Goal: Information Seeking & Learning: Obtain resource

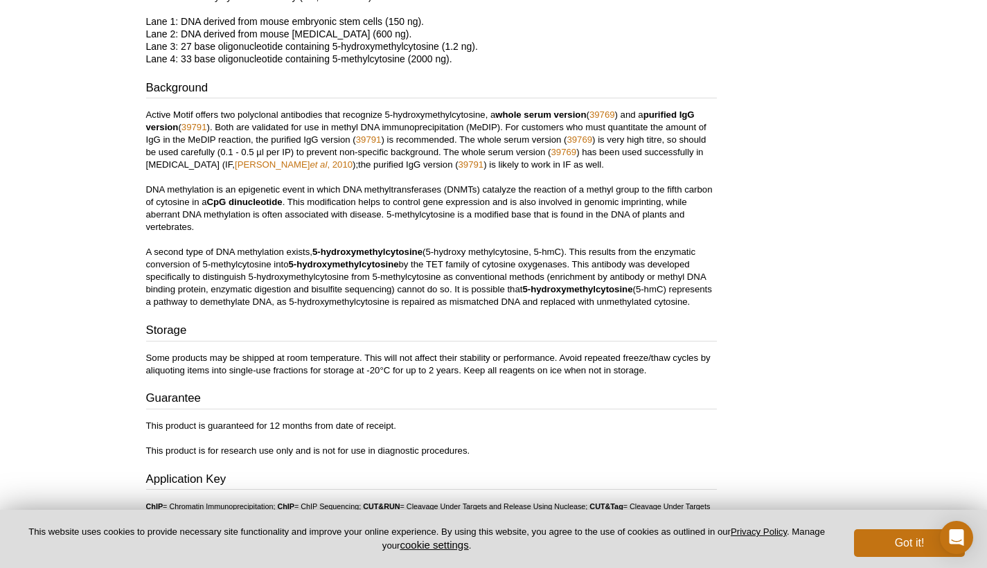
scroll to position [2067, 0]
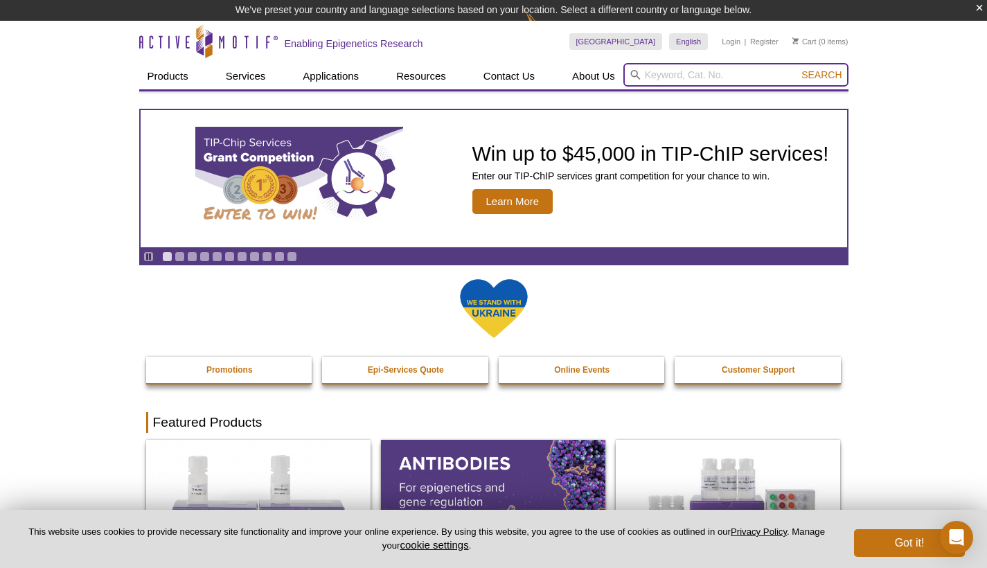
click at [679, 73] on input "search" at bounding box center [735, 75] width 225 height 24
paste input "3NGlc"
type input "3NGlc"
click at [822, 75] on button "Search" at bounding box center [821, 75] width 48 height 12
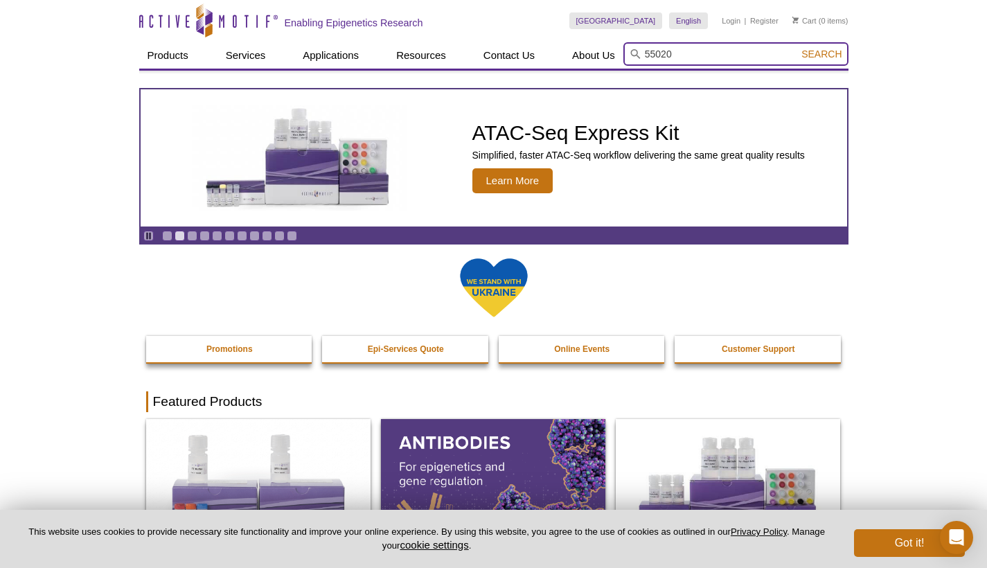
type input "55020"
click at [822, 54] on button "Search" at bounding box center [821, 54] width 48 height 12
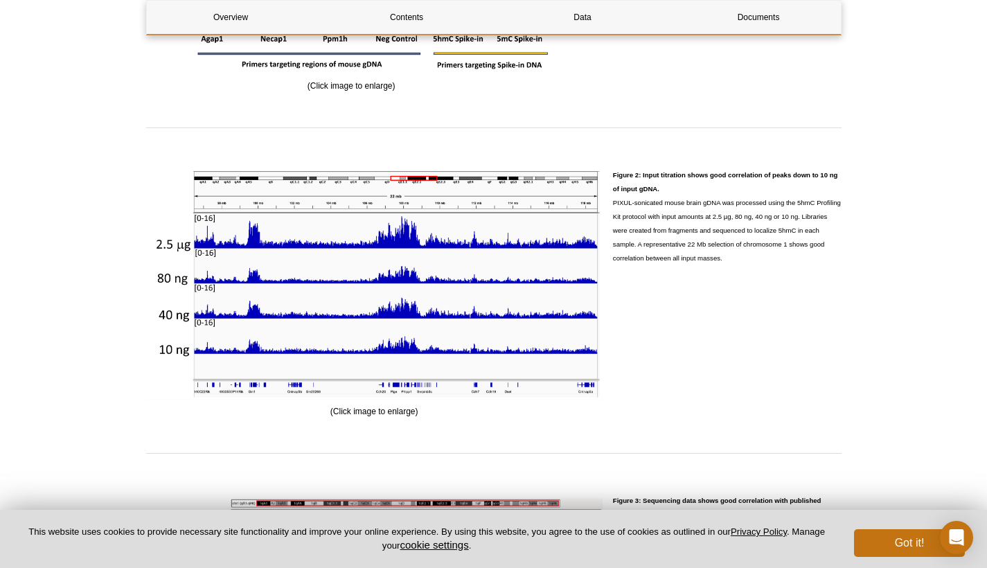
scroll to position [2244, 0]
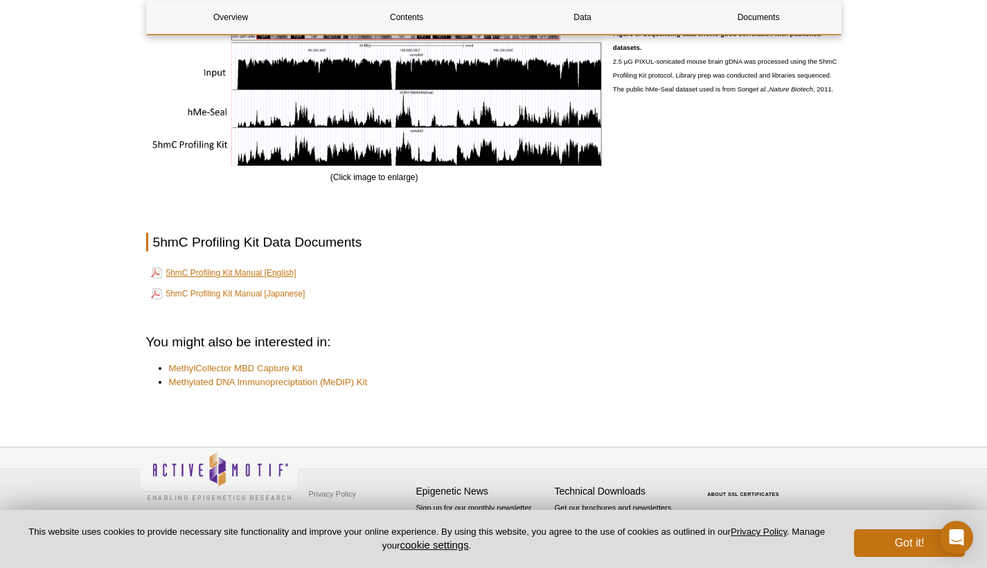
click at [263, 269] on link "5hmC Profiling Kit Manual [English]" at bounding box center [223, 273] width 145 height 17
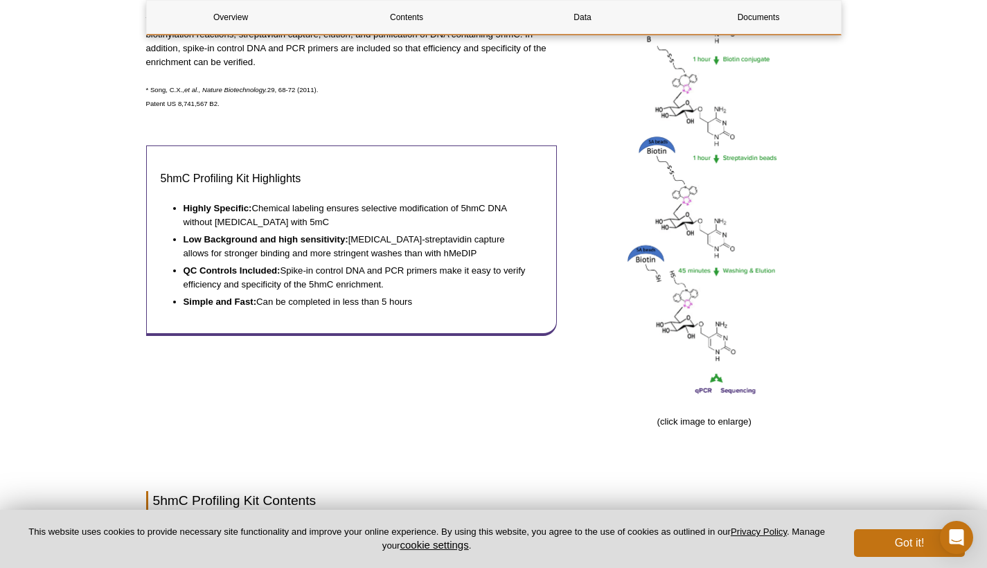
scroll to position [0, 0]
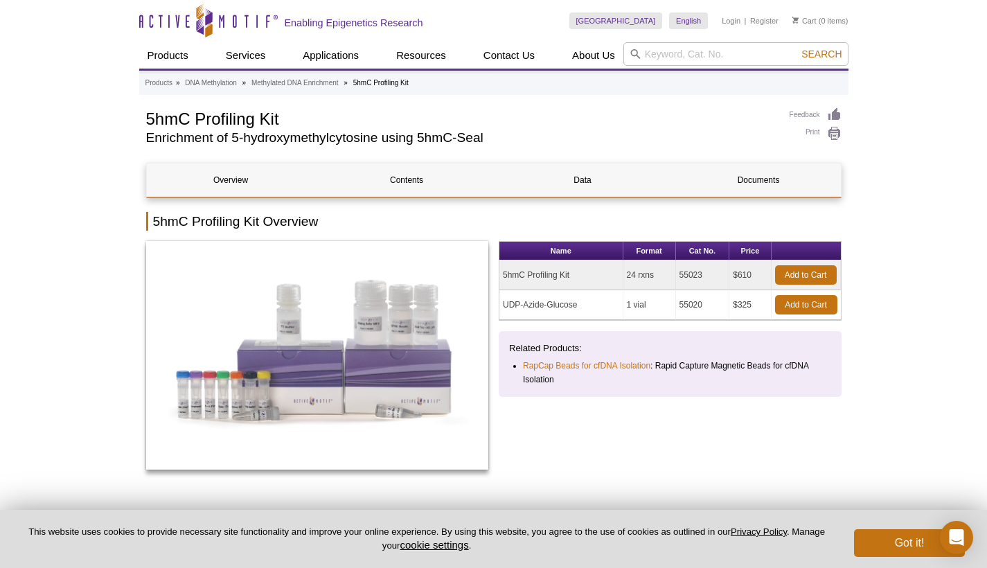
drag, startPoint x: 578, startPoint y: 305, endPoint x: 492, endPoint y: 297, distance: 86.9
click at [492, 297] on div "Name Format Cat No. Price 5hmC Profiling Kit 24 rxns 55023 $610 Add to Cart UDP…" at bounding box center [493, 362] width 695 height 243
drag, startPoint x: 576, startPoint y: 305, endPoint x: 501, endPoint y: 301, distance: 74.9
click at [501, 301] on td "UDP-Azide-Glucose" at bounding box center [561, 305] width 124 height 30
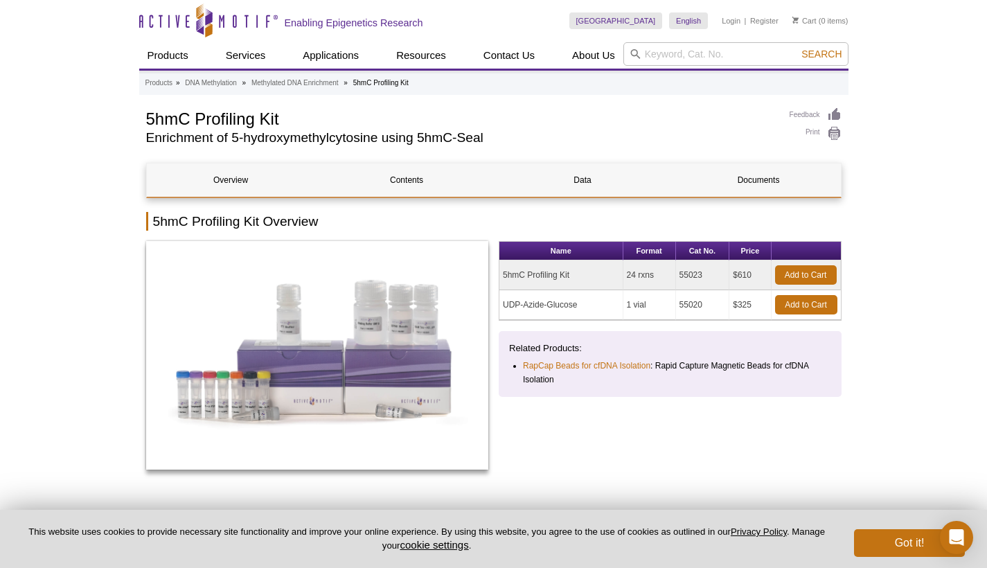
click at [622, 337] on div "Related Products: RapCap Beads for cfDNA Isolation : Rapid Capture Magnetic Bea…" at bounding box center [670, 364] width 343 height 66
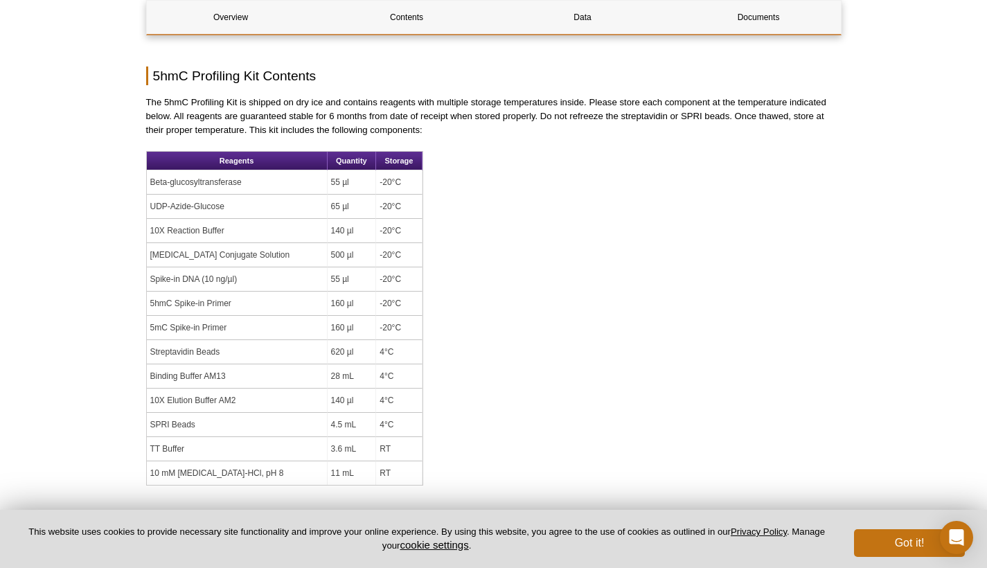
scroll to position [1036, 0]
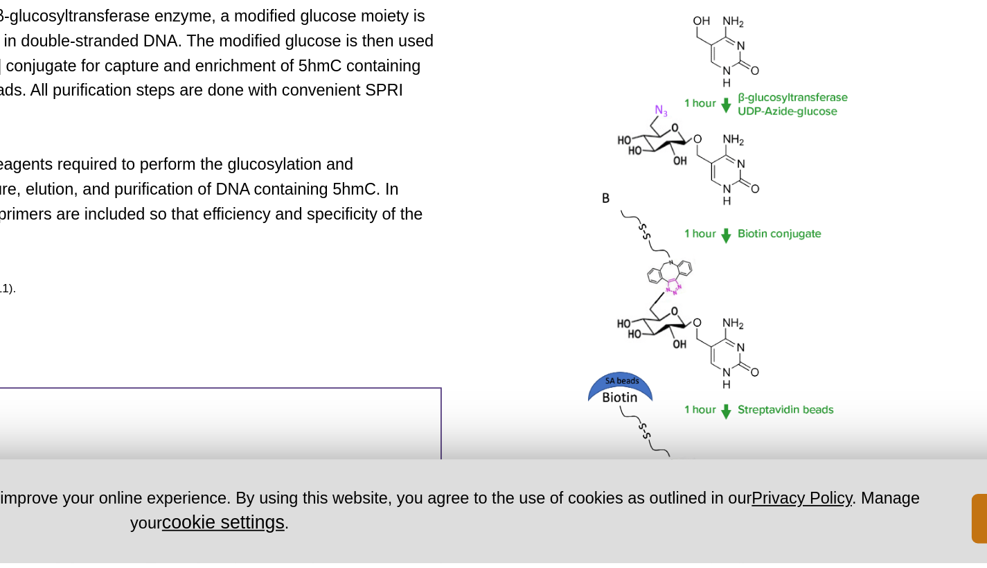
scroll to position [431, 0]
